Goal: Task Accomplishment & Management: Manage account settings

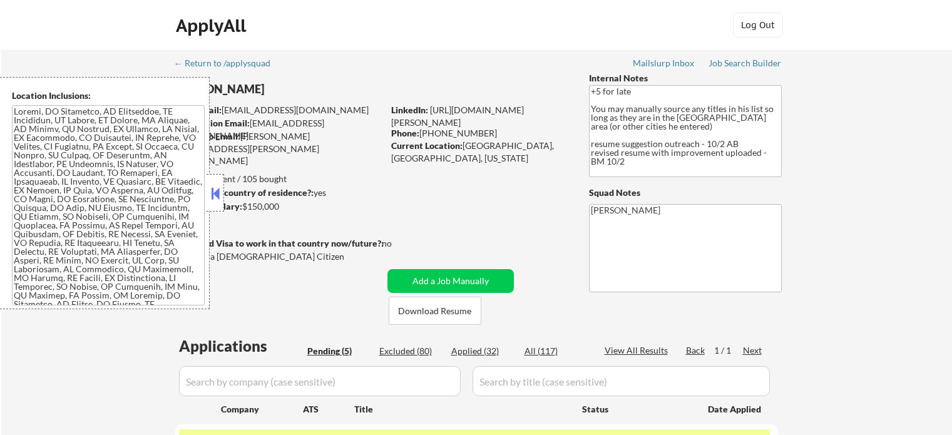
select select ""pending""
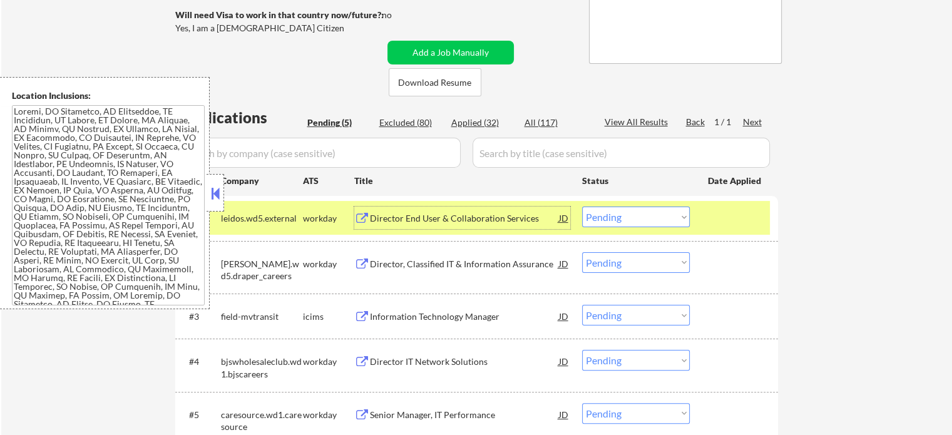
scroll to position [250, 0]
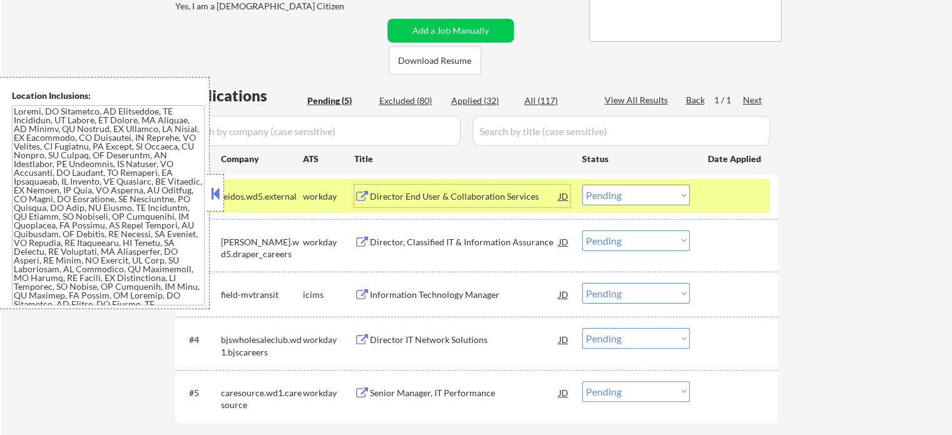
click at [757, 197] on div at bounding box center [735, 196] width 55 height 23
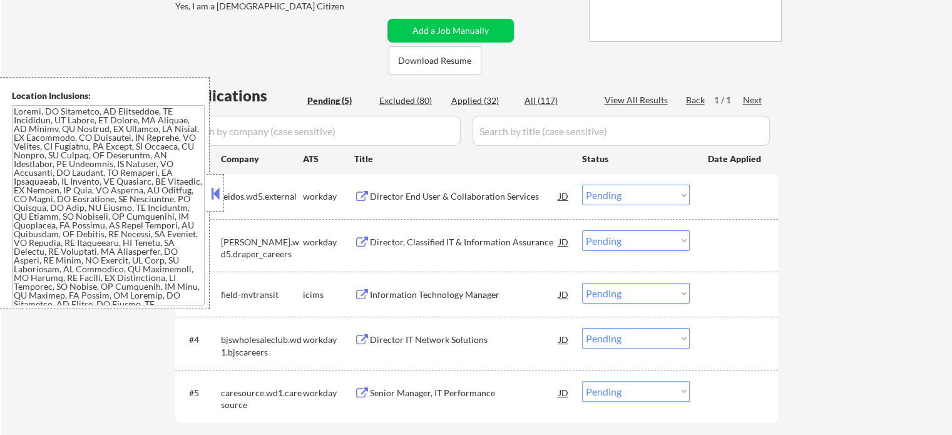
click at [429, 250] on div "Director, Classified IT & Information Assurance" at bounding box center [464, 241] width 189 height 23
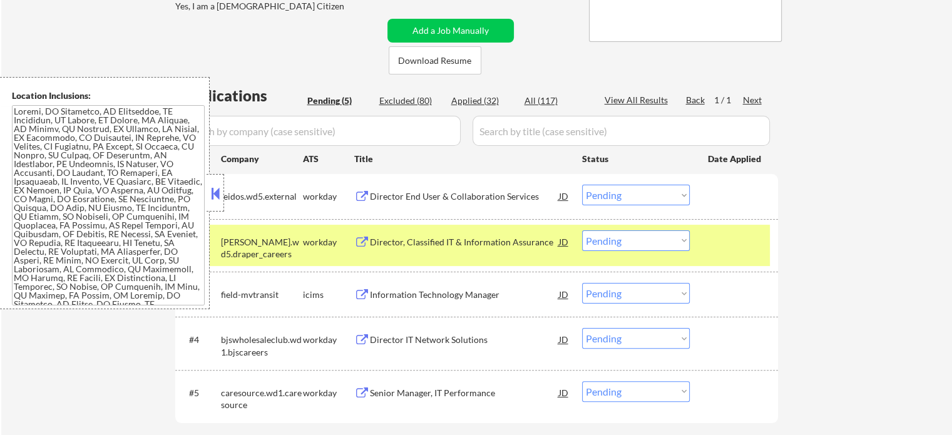
click at [498, 74] on div "← Return to /applysquad Mailslurp Inbox Job Search Builder [PERSON_NAME] User E…" at bounding box center [477, 134] width 625 height 668
click at [408, 291] on div "Information Technology Manager" at bounding box center [464, 294] width 189 height 13
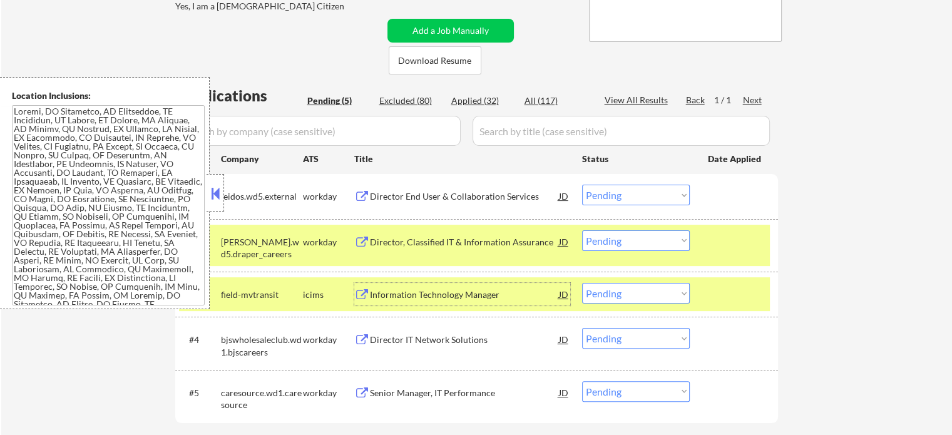
drag, startPoint x: 716, startPoint y: 302, endPoint x: 722, endPoint y: 251, distance: 51.6
click at [716, 302] on div at bounding box center [735, 294] width 55 height 23
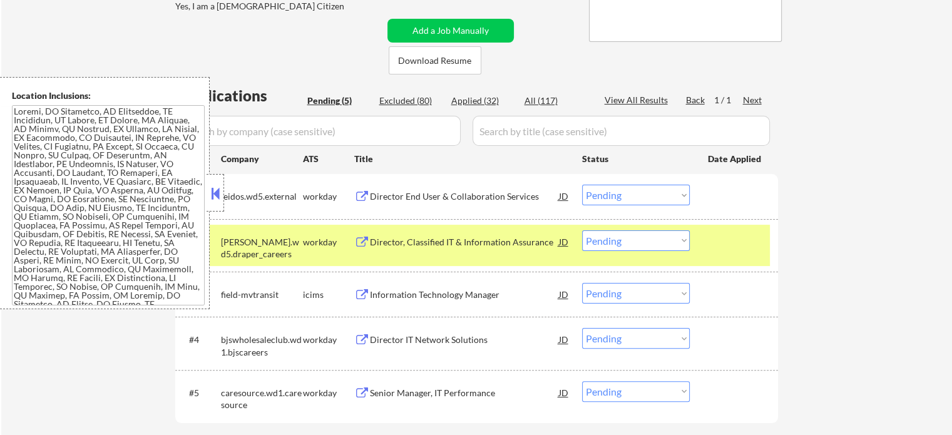
click at [722, 244] on div at bounding box center [735, 241] width 55 height 23
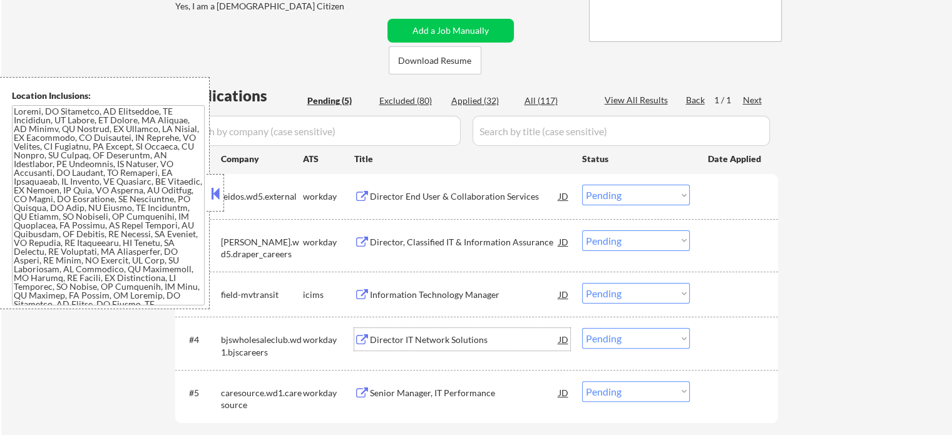
click at [432, 345] on div "Director IT Network Solutions" at bounding box center [464, 340] width 189 height 13
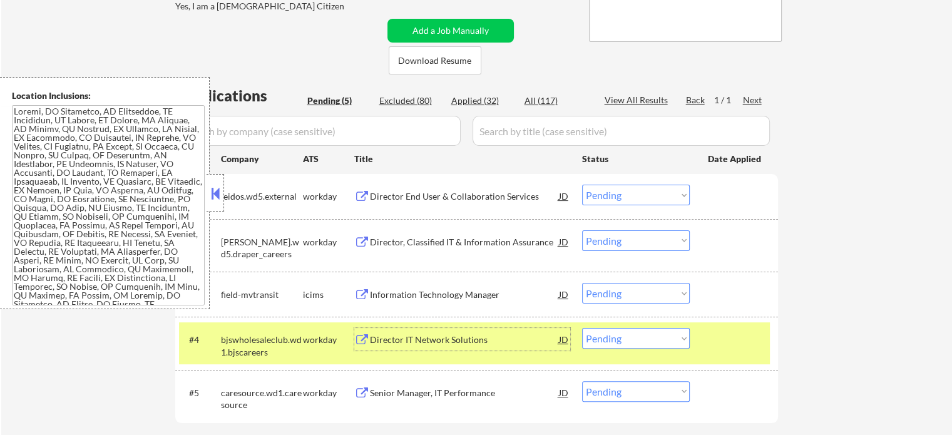
drag, startPoint x: 746, startPoint y: 335, endPoint x: 689, endPoint y: 357, distance: 61.2
click at [743, 335] on div at bounding box center [735, 339] width 55 height 23
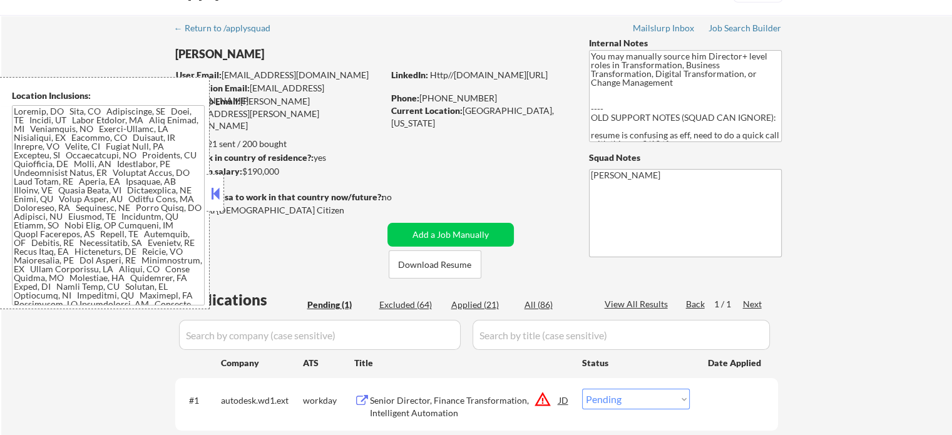
scroll to position [125, 0]
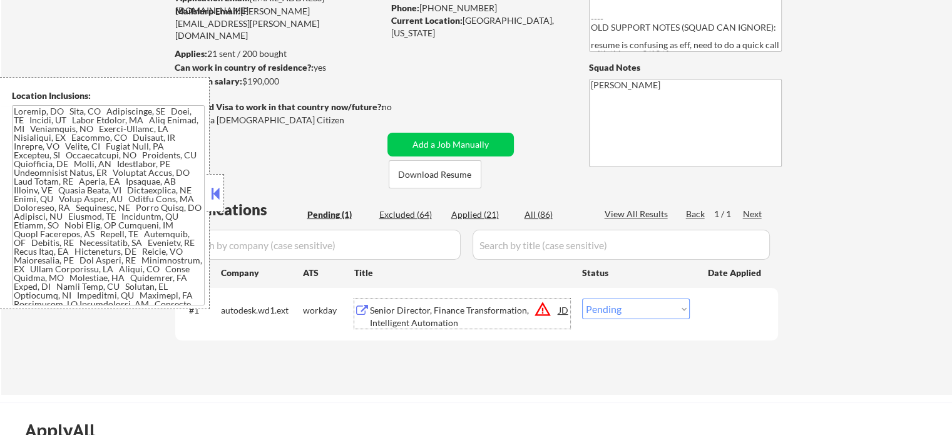
click at [395, 322] on div "Senior Director, Finance Transformation, Intelligent Automation" at bounding box center [464, 316] width 189 height 24
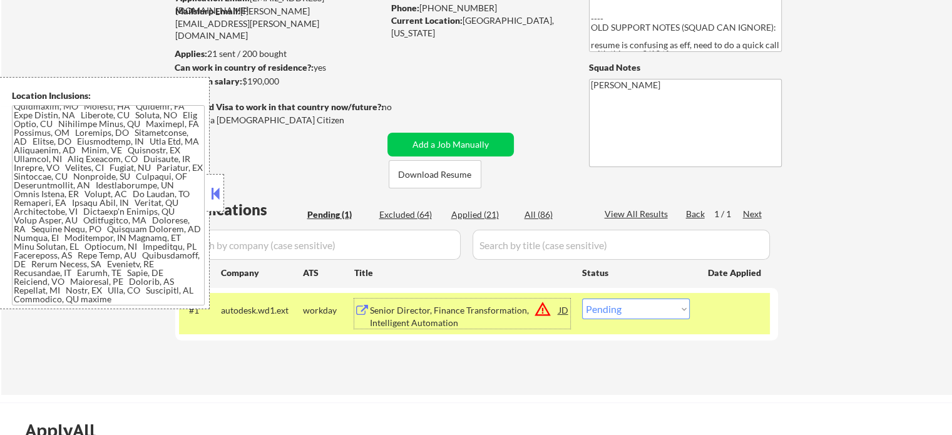
scroll to position [390, 0]
click at [646, 312] on select "Choose an option... Pending Applied Excluded (Questions) Excluded (Expired) Exc…" at bounding box center [636, 309] width 108 height 21
select select ""excluded__location_""
click at [582, 299] on select "Choose an option... Pending Applied Excluded (Questions) Excluded (Expired) Exc…" at bounding box center [636, 309] width 108 height 21
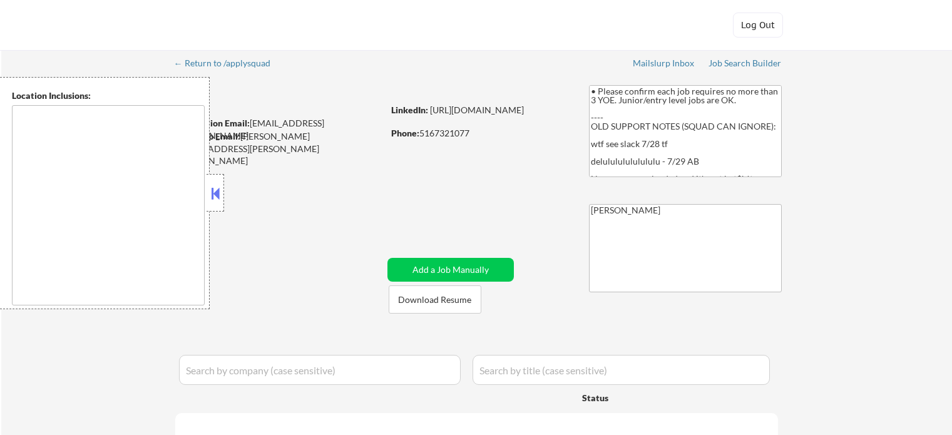
type textarea "New York, NY Jersey City, NJ Hoboken, NJ Union City, NJ Weehawken, NJ West New …"
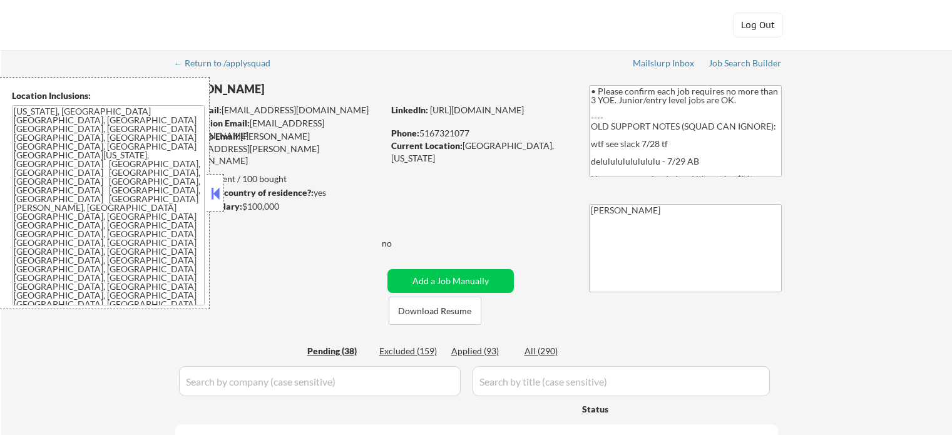
select select ""pending""
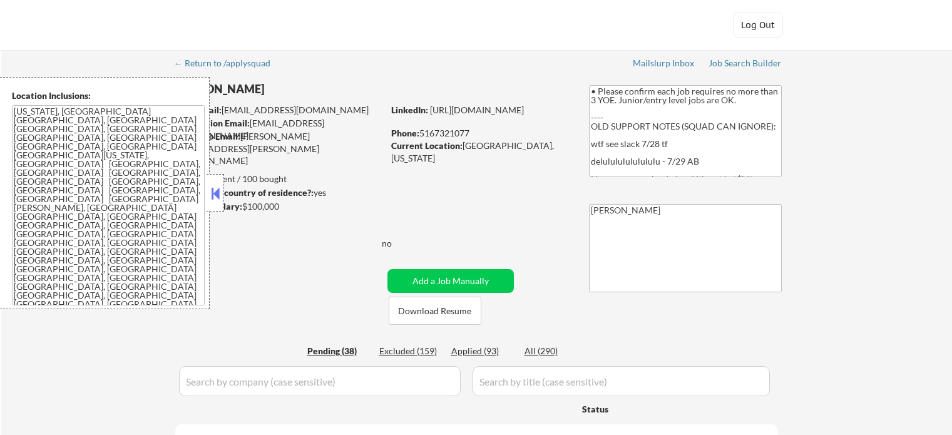
select select ""pending""
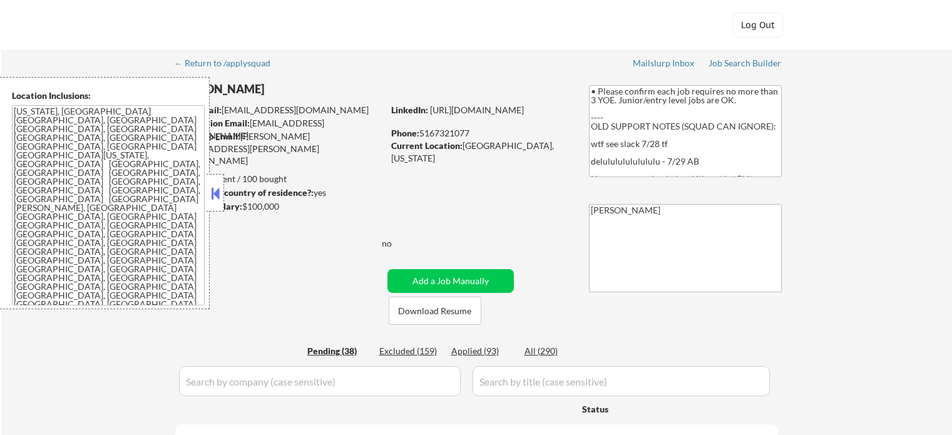
select select ""pending""
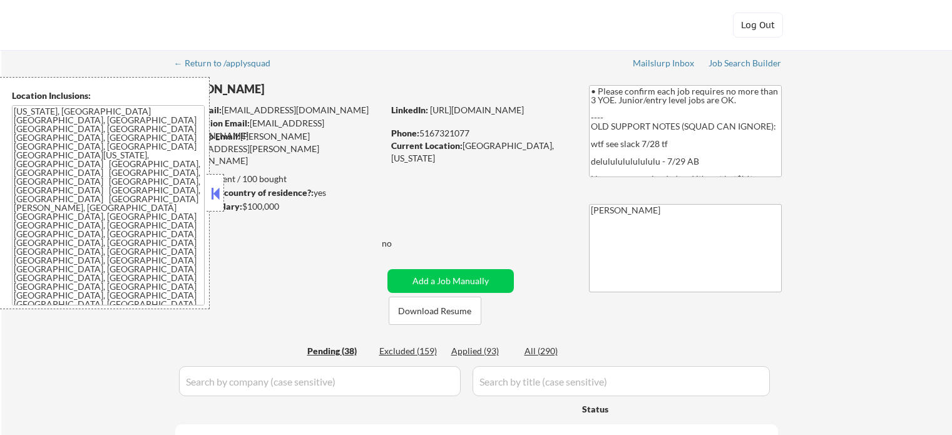
select select ""pending""
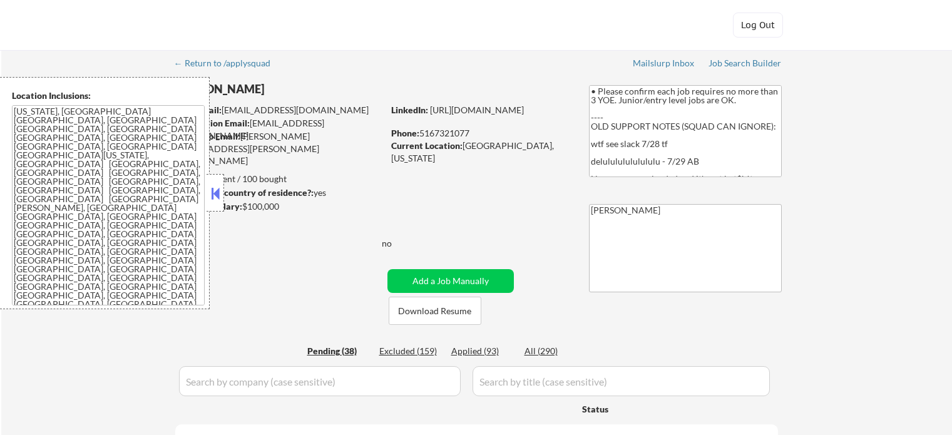
select select ""pending""
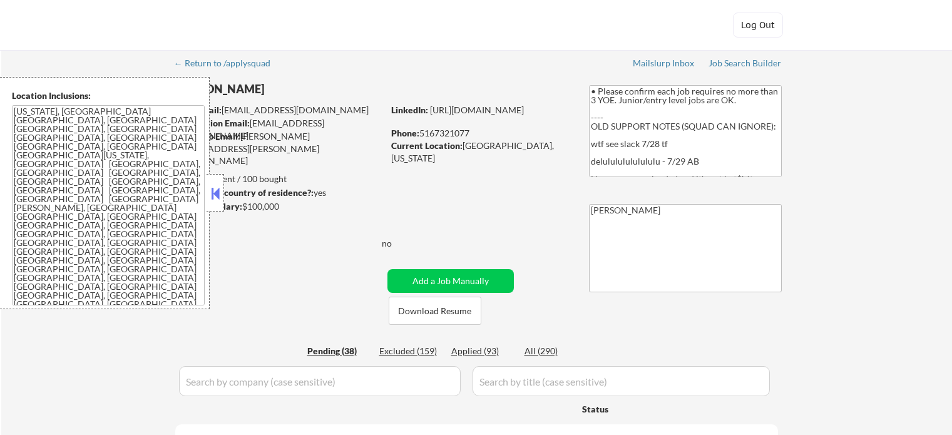
select select ""pending""
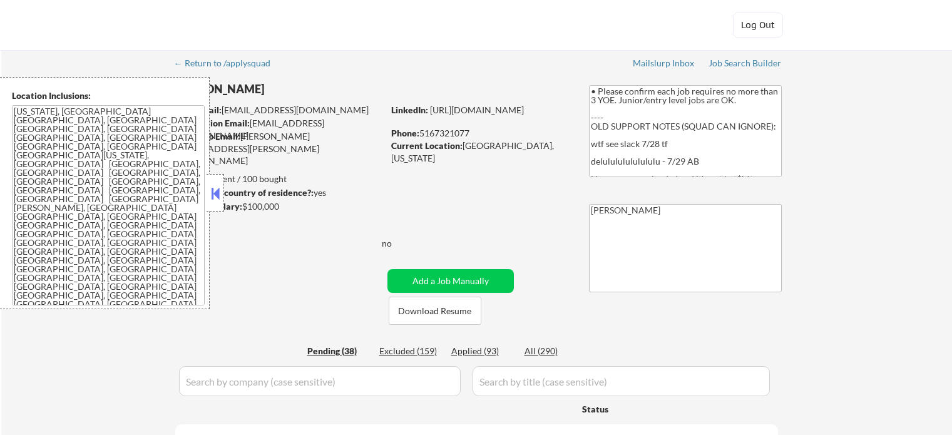
select select ""pending""
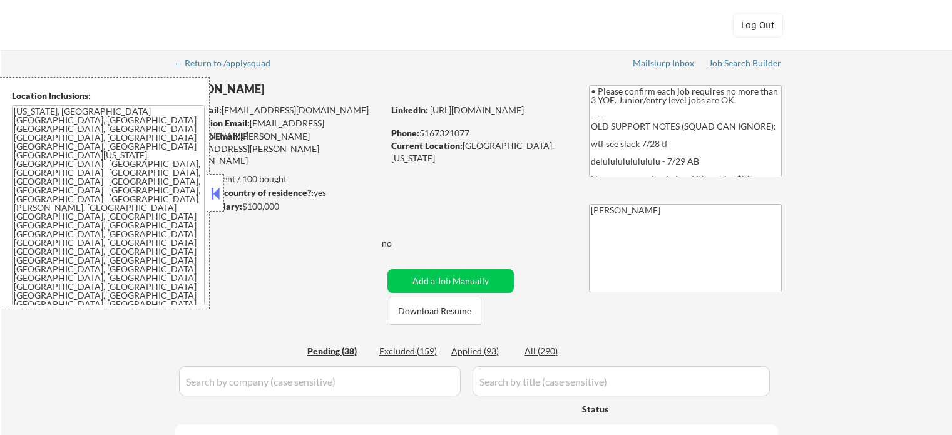
select select ""pending""
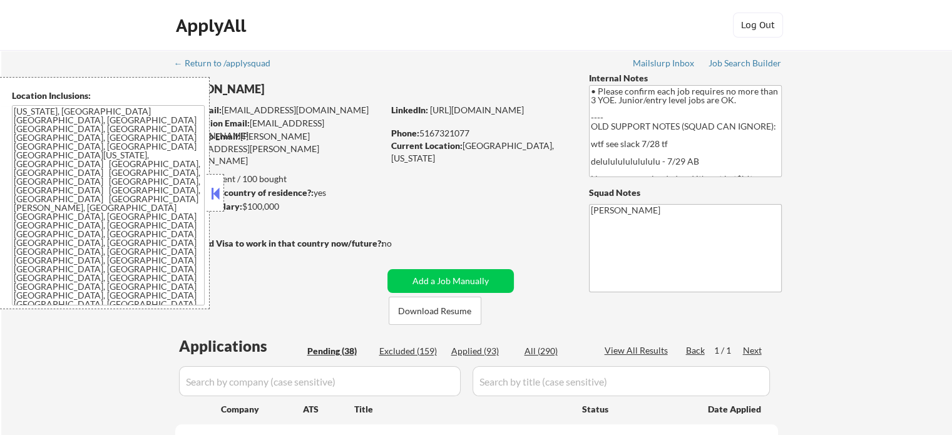
scroll to position [125, 0]
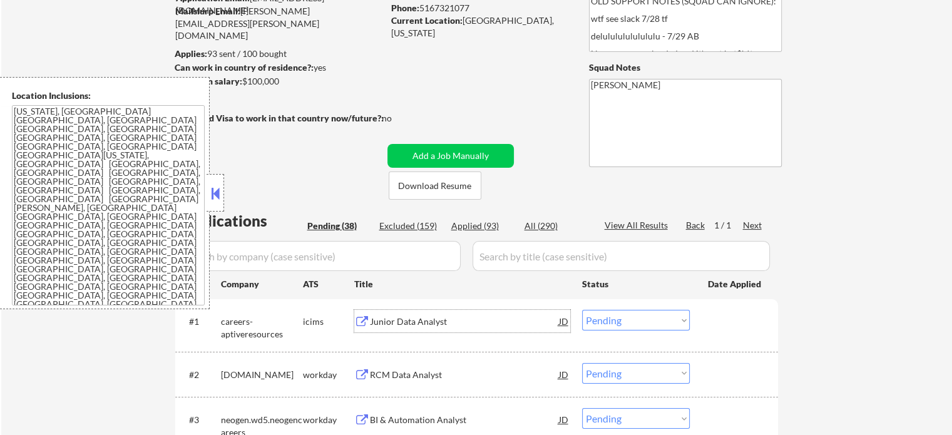
click at [406, 321] on div "Junior Data Analyst" at bounding box center [464, 321] width 189 height 13
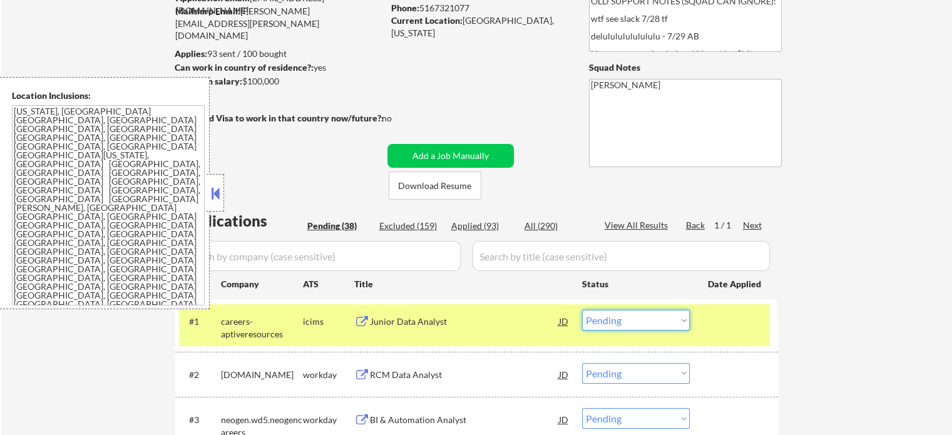
click at [618, 317] on select "Choose an option... Pending Applied Excluded (Questions) Excluded (Expired) Exc…" at bounding box center [636, 320] width 108 height 21
click at [582, 310] on select "Choose an option... Pending Applied Excluded (Questions) Excluded (Expired) Exc…" at bounding box center [636, 320] width 108 height 21
click at [718, 330] on div at bounding box center [735, 321] width 55 height 23
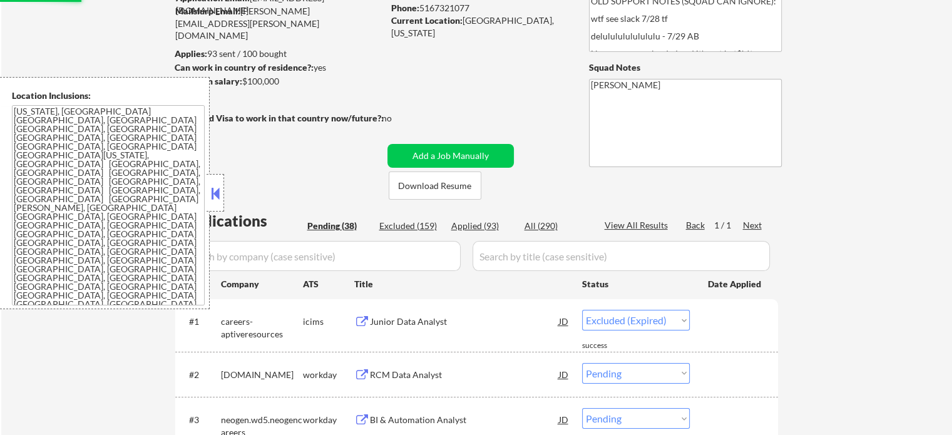
select select ""pending""
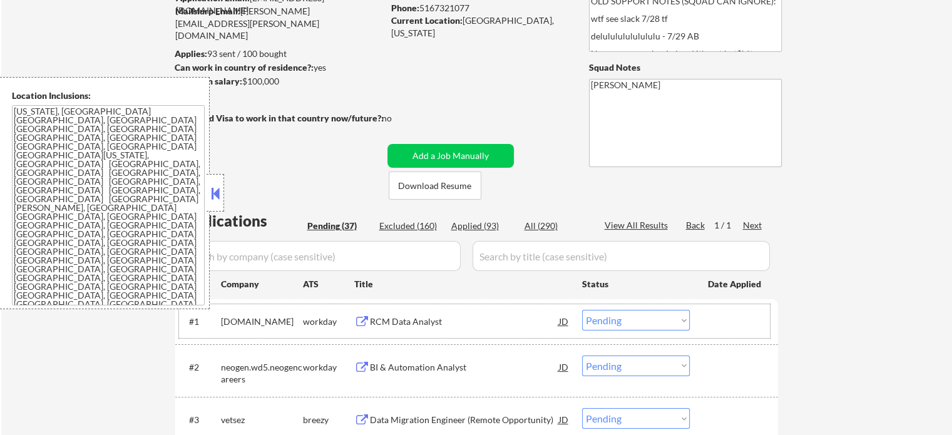
click at [431, 369] on div "BI & Automation Analyst" at bounding box center [464, 367] width 189 height 13
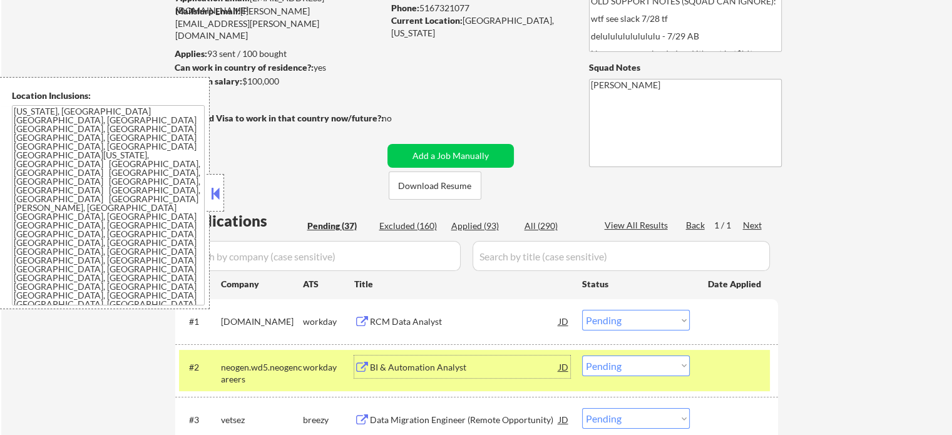
click at [641, 362] on select "Choose an option... Pending Applied Excluded (Questions) Excluded (Expired) Exc…" at bounding box center [636, 365] width 108 height 21
click at [582, 355] on select "Choose an option... Pending Applied Excluded (Questions) Excluded (Expired) Exc…" at bounding box center [636, 365] width 108 height 21
select select ""pending""
